Goal: Information Seeking & Learning: Learn about a topic

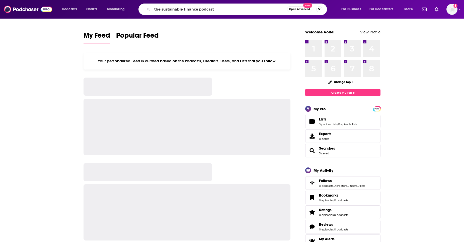
type input "the sustainable finance podcast"
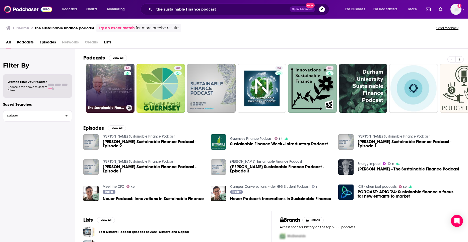
click at [108, 102] on link "46 The Sustainable Finance Podcast" at bounding box center [110, 88] width 49 height 49
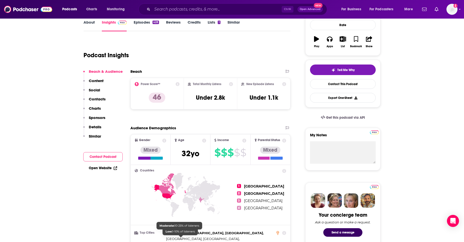
scroll to position [75, 0]
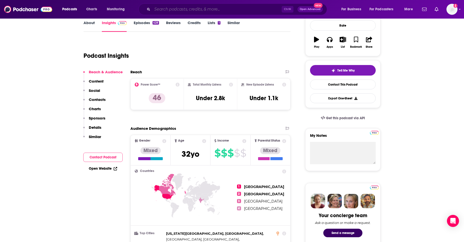
click at [185, 9] on input "Search podcasts, credits, & more..." at bounding box center [216, 9] width 129 height 8
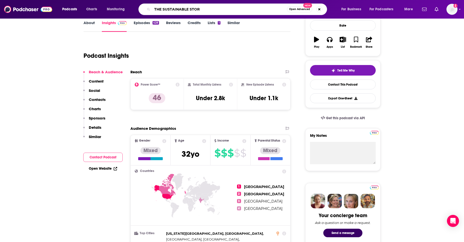
type input "THE SUSTAINABLE STORY"
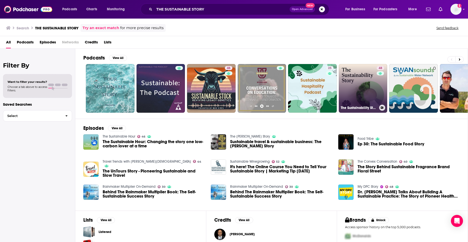
click at [366, 96] on link "48 The Sustainability Story" at bounding box center [363, 88] width 49 height 49
